Goal: Use online tool/utility: Utilize a website feature to perform a specific function

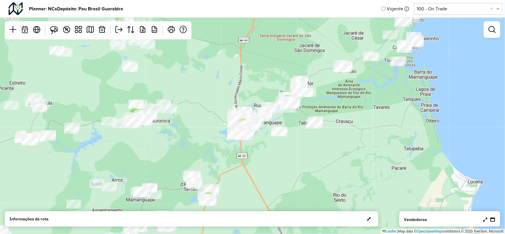
drag, startPoint x: 182, startPoint y: 113, endPoint x: 336, endPoint y: 123, distance: 154.1
click at [336, 123] on div "2 2 4 3 5 11 5 8 3 5 2 5 2 3 9 3 3 7 7 2 3 4 8 4 4 5 2 2 31 5 5 2 2 2 20 Leafle…" at bounding box center [252, 117] width 505 height 234
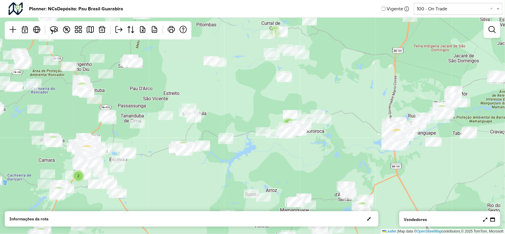
drag, startPoint x: 139, startPoint y: 116, endPoint x: 213, endPoint y: 127, distance: 74.7
click at [213, 127] on div "2 2 4 3 5 11 5 8 3 5 2 5 2 3 9 3 3 7 7 2 3 4 8 4 4 5 2 2 31 5 5 2 2 2 20 Leafle…" at bounding box center [252, 117] width 505 height 234
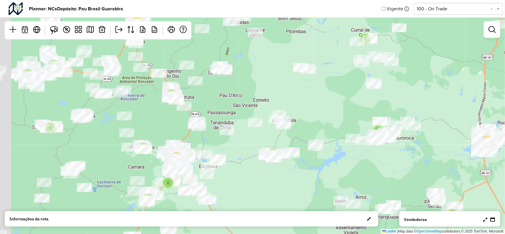
drag, startPoint x: 172, startPoint y: 105, endPoint x: 190, endPoint y: 114, distance: 19.8
click at [191, 96] on div "2 2 4 3 5 11 5 8 3 5 2 5 2 3 9 3 3 7 7 2 3 4 8 4 4 5 2 2 31 5 5 2 2 2 20 Leafle…" at bounding box center [252, 117] width 505 height 234
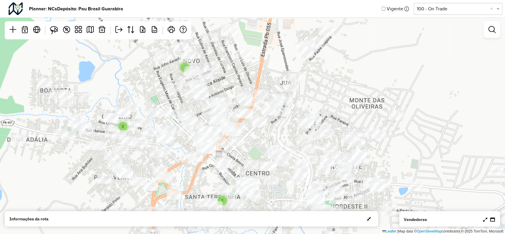
drag, startPoint x: 216, startPoint y: 97, endPoint x: 277, endPoint y: 142, distance: 75.4
click at [277, 142] on div "2 2 2 3 Leaflet | Map data © OpenStreetMap contributors,© 2025 TomTom, Microsoft" at bounding box center [252, 117] width 505 height 234
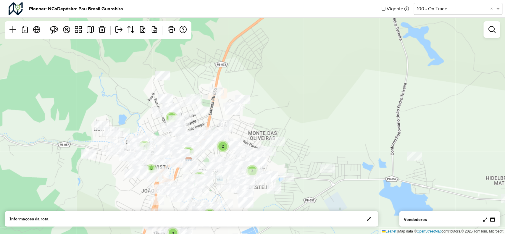
drag, startPoint x: 292, startPoint y: 142, endPoint x: 328, endPoint y: 114, distance: 45.8
click at [329, 116] on div "2 2 2 3 2 2 2 4 2 3 2 3 Leaflet | Map data © OpenStreetMap contributors,© 2025 …" at bounding box center [252, 117] width 505 height 234
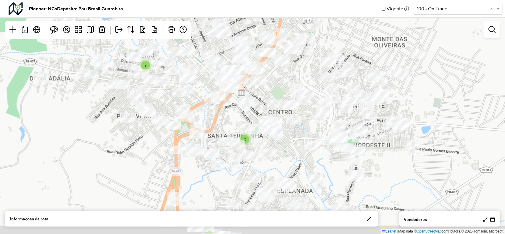
drag, startPoint x: 291, startPoint y: 154, endPoint x: 290, endPoint y: 103, distance: 50.6
click at [290, 104] on div "2 2 2 3 Leaflet | Map data © OpenStreetMap contributors,© 2025 TomTom, Microsoft" at bounding box center [252, 117] width 505 height 234
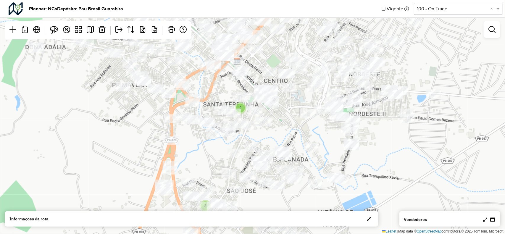
drag, startPoint x: 308, startPoint y: 143, endPoint x: 296, endPoint y: 92, distance: 52.5
click at [296, 92] on div "2 2 2 3 Leaflet | Map data © OpenStreetMap contributors,© 2025 TomTom, Microsoft" at bounding box center [252, 117] width 505 height 234
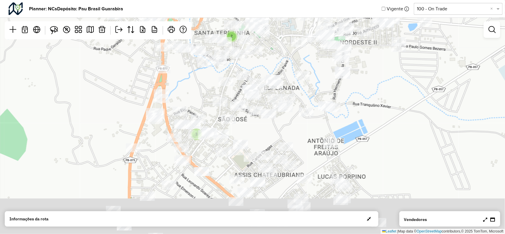
drag, startPoint x: 312, startPoint y: 115, endPoint x: 310, endPoint y: 72, distance: 43.8
click at [310, 72] on div "2 2 2 3 Leaflet | Map data © OpenStreetMap contributors,© 2025 TomTom, Microsoft" at bounding box center [252, 117] width 505 height 234
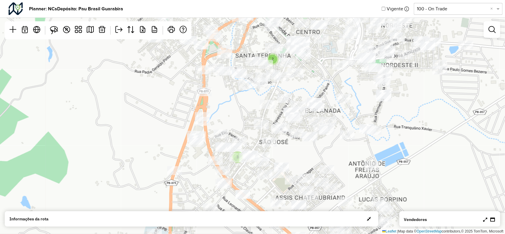
drag, startPoint x: 236, startPoint y: 111, endPoint x: 284, endPoint y: 195, distance: 96.4
click at [302, 208] on div "2 2 2 3 Leaflet | Map data © OpenStreetMap contributors,© 2025 TomTom, Microsoft" at bounding box center [252, 117] width 505 height 234
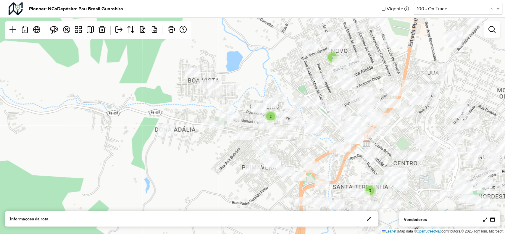
drag, startPoint x: 192, startPoint y: 140, endPoint x: 217, endPoint y: 172, distance: 40.7
click at [217, 172] on div "2 2 2 3 Leaflet | Map data © OpenStreetMap contributors,© 2025 TomTom, Microsoft" at bounding box center [252, 117] width 505 height 234
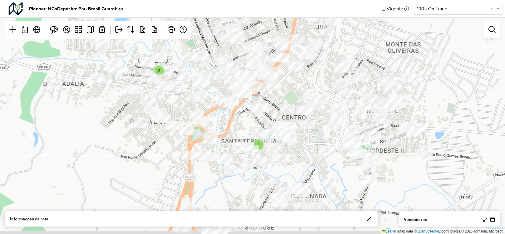
drag, startPoint x: 249, startPoint y: 116, endPoint x: 242, endPoint y: 101, distance: 16.5
click at [242, 101] on div "2 2 2 3 Leaflet | Map data © OpenStreetMap contributors,© 2025 TomTom, Microsoft" at bounding box center [252, 117] width 505 height 234
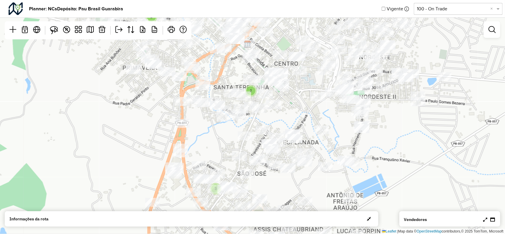
drag, startPoint x: 304, startPoint y: 142, endPoint x: 287, endPoint y: 92, distance: 52.4
click at [287, 92] on div "2 2 2 3 Leaflet | Map data © OpenStreetMap contributors,© 2025 TomTom, Microsoft" at bounding box center [252, 117] width 505 height 234
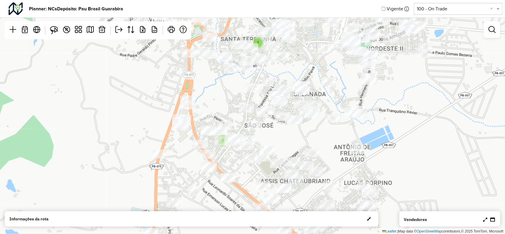
drag, startPoint x: 237, startPoint y: 86, endPoint x: 238, endPoint y: 112, distance: 26.0
click at [238, 112] on div "2 2 2 3 Leaflet | Map data © OpenStreetMap contributors,© 2025 TomTom, Microsoft" at bounding box center [252, 117] width 505 height 234
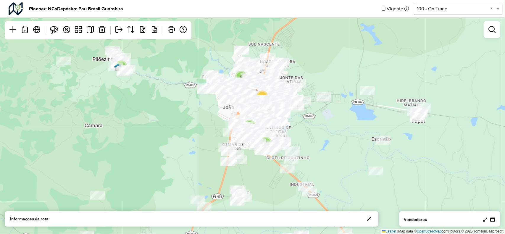
click at [372, 223] on button "button" at bounding box center [368, 218] width 9 height 9
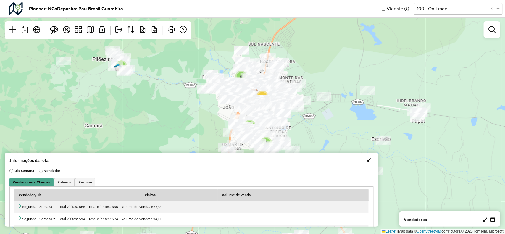
click at [86, 180] on span "Resumo" at bounding box center [85, 182] width 14 height 4
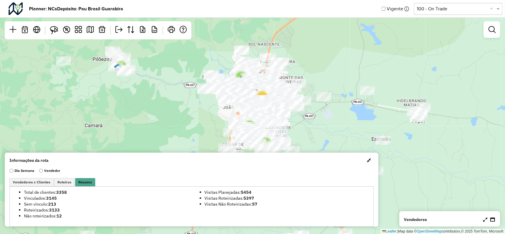
click at [367, 159] on span "button" at bounding box center [369, 160] width 4 height 5
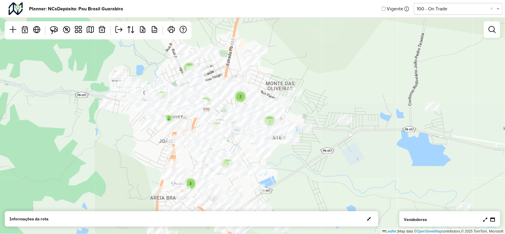
drag, startPoint x: 175, startPoint y: 146, endPoint x: 218, endPoint y: 138, distance: 43.5
click at [193, 138] on div at bounding box center [185, 140] width 15 height 9
